Goal: Obtain resource: Obtain resource

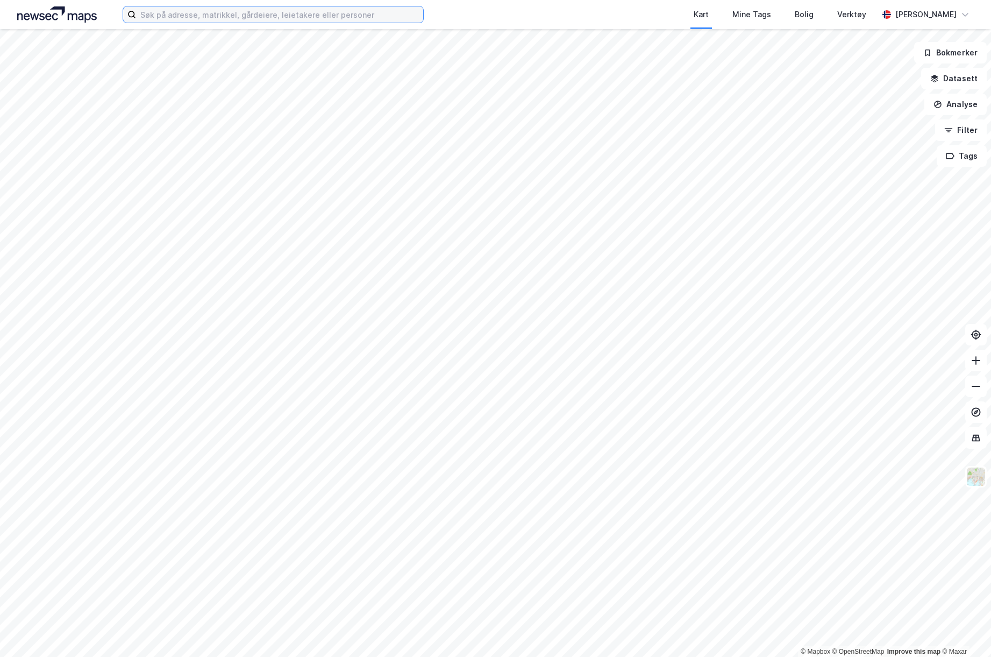
click at [254, 22] on input at bounding box center [279, 14] width 287 height 16
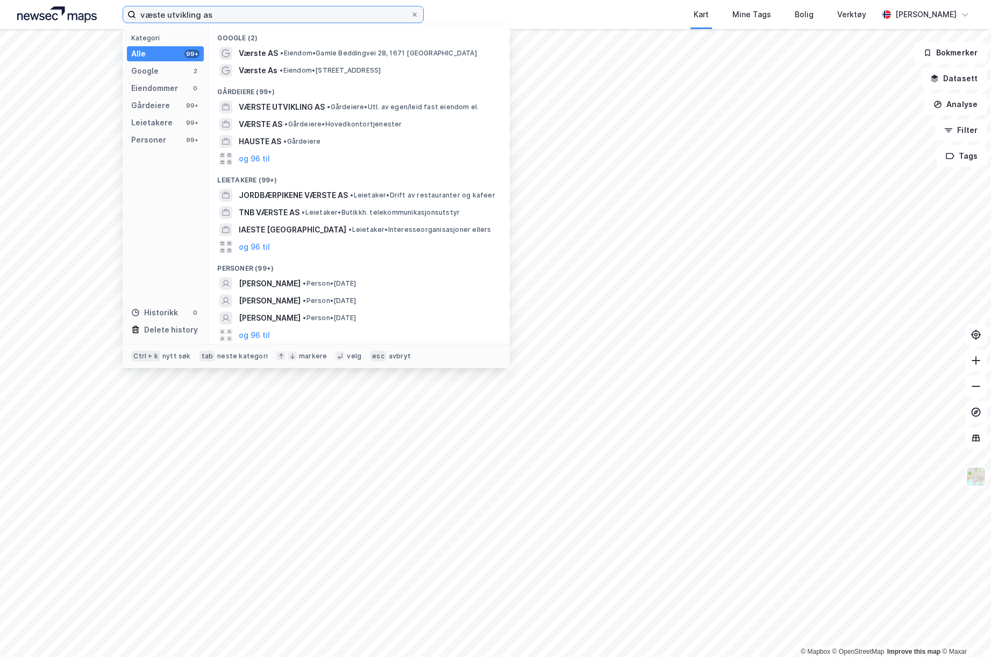
type input "væste utvikling as"
click at [296, 106] on span "VÆRSTE UTVIKLING AS" at bounding box center [282, 107] width 86 height 13
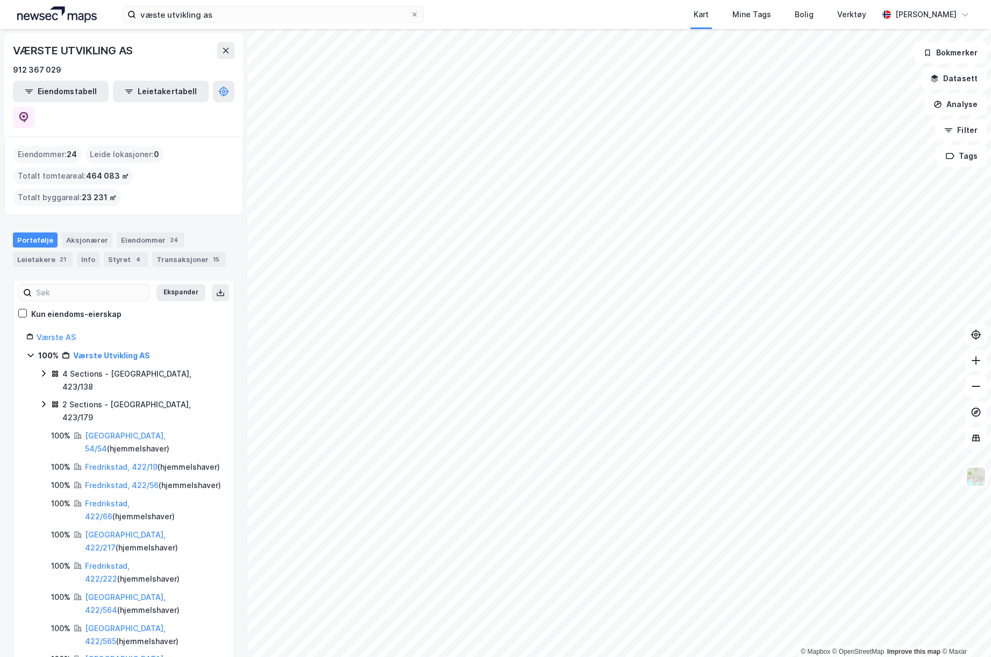
click at [175, 252] on div "Transaksjoner 15" at bounding box center [189, 259] width 74 height 15
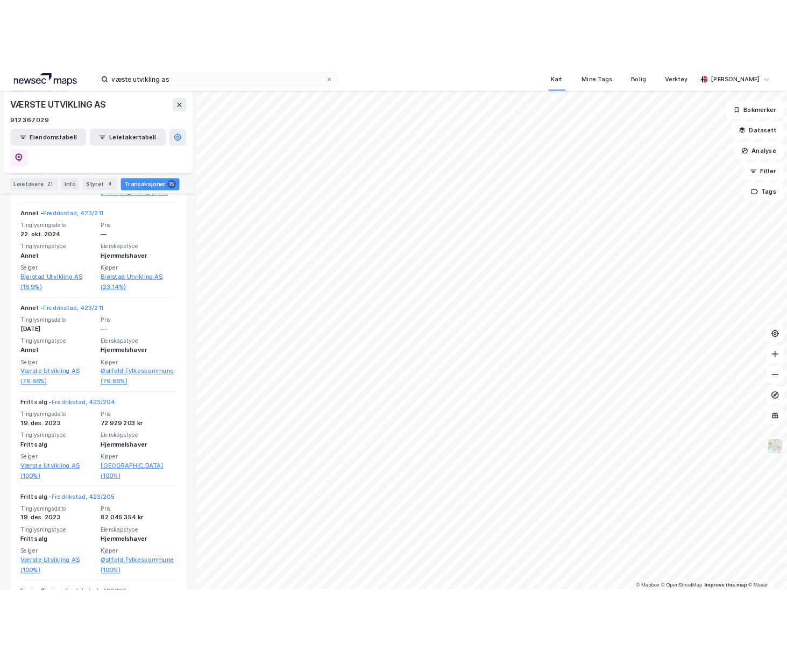
scroll to position [430, 0]
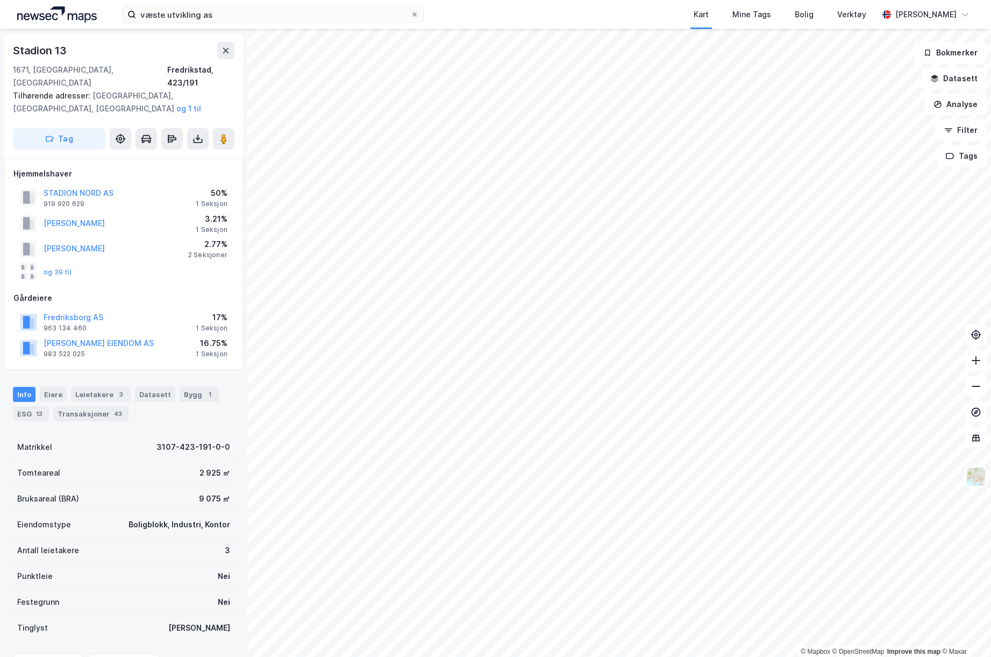
click at [204, 131] on button at bounding box center [198, 139] width 22 height 22
click at [193, 152] on div "Last ned grunnbok" at bounding box center [151, 160] width 115 height 17
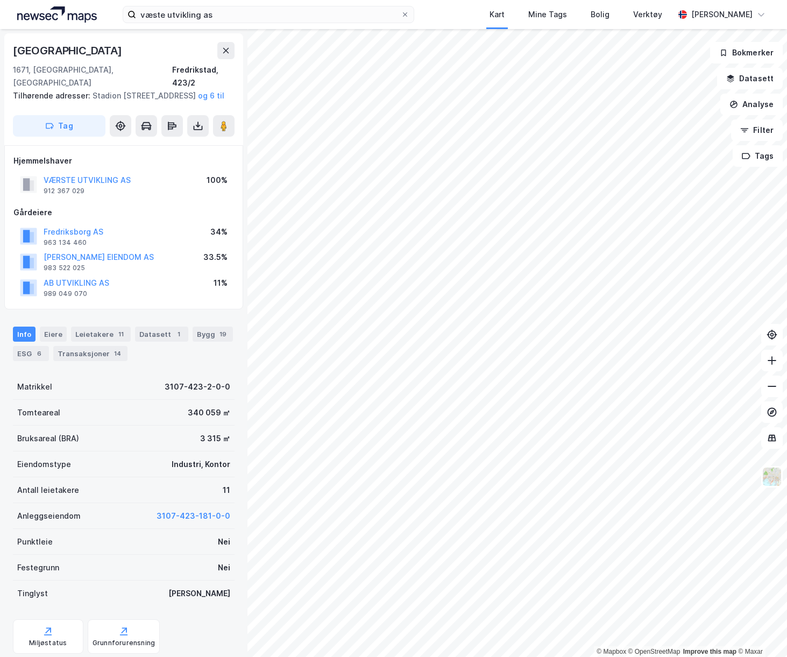
click at [194, 129] on icon at bounding box center [198, 128] width 9 height 4
click at [175, 140] on div "Last ned grunnbok" at bounding box center [151, 147] width 115 height 17
